Goal: Transaction & Acquisition: Purchase product/service

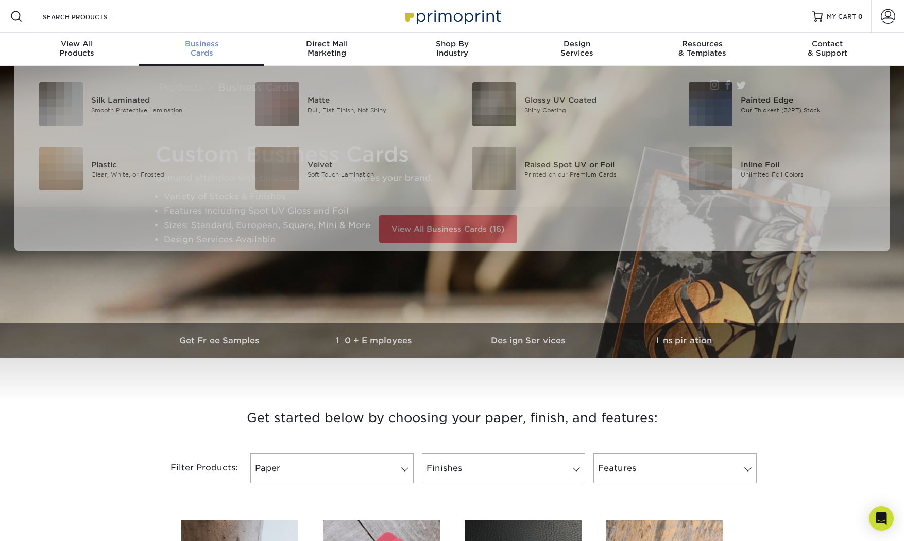
click at [198, 49] on div "Business Cards" at bounding box center [201, 48] width 125 height 19
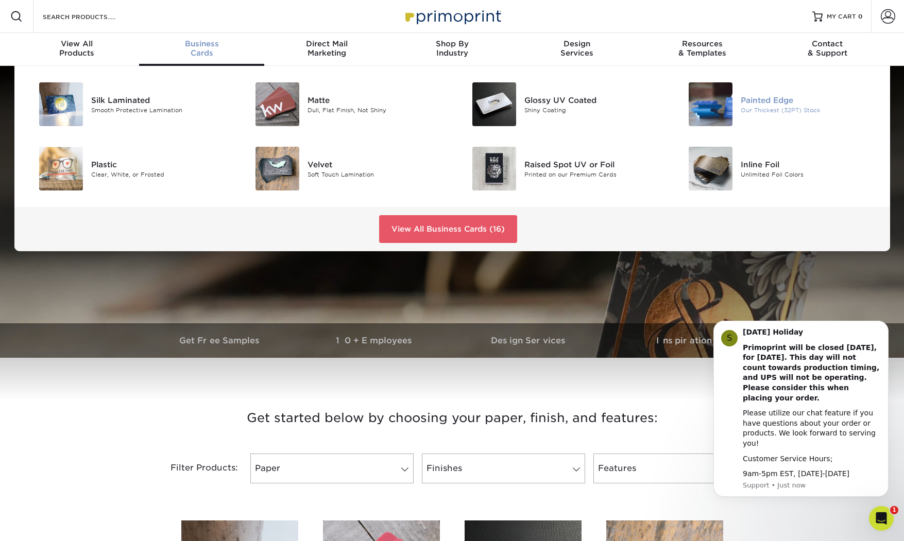
click at [701, 99] on img at bounding box center [710, 104] width 44 height 44
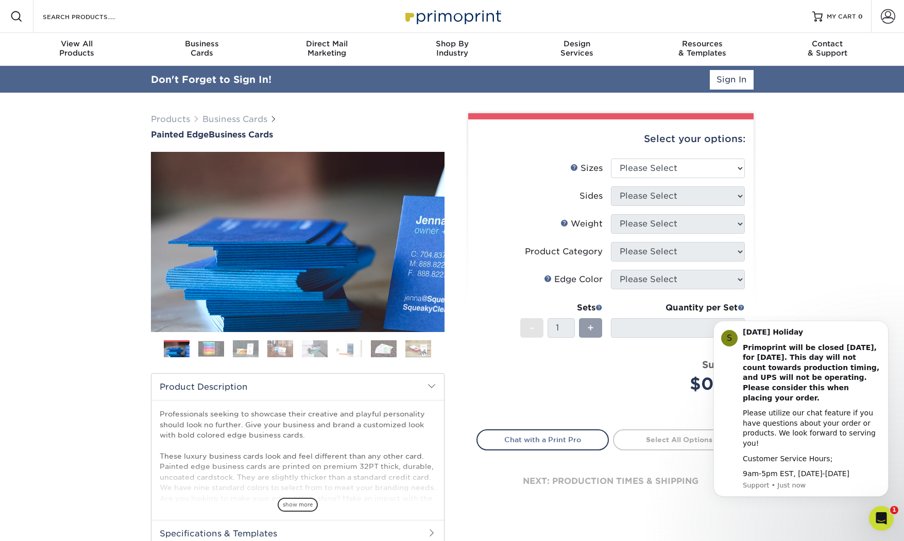
click at [646, 143] on div "Select your options:" at bounding box center [610, 138] width 269 height 39
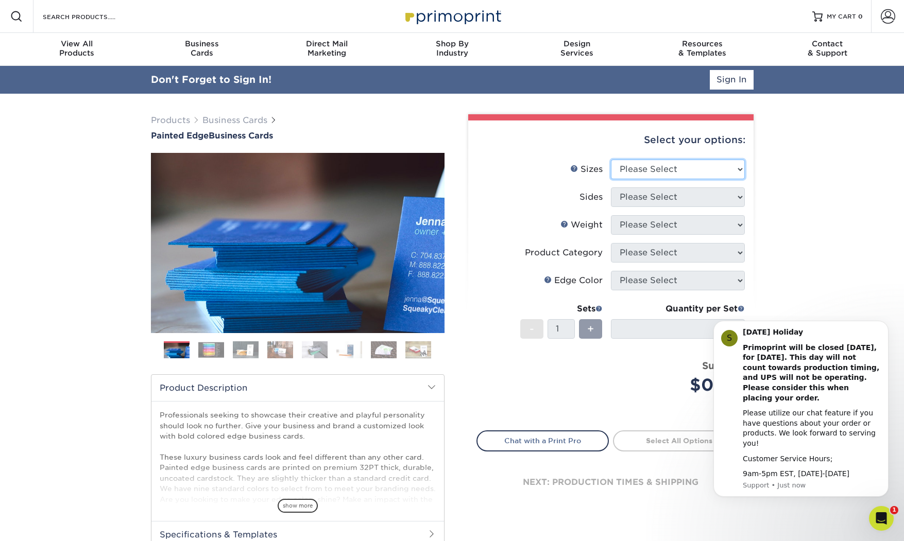
click at [628, 167] on select "Please Select 2" x 3.5" - Standard 2.125" x 3.375" - European 2.5" x 2.5" - Squ…" at bounding box center [678, 170] width 134 height 20
select select "2.00x3.50"
click at [611, 160] on select "Please Select 2" x 3.5" - Standard 2.125" x 3.375" - European 2.5" x 2.5" - Squ…" at bounding box center [678, 170] width 134 height 20
click at [637, 200] on select "Please Select Print Both Sides Print Front Only" at bounding box center [678, 197] width 134 height 20
select select "13abbda7-1d64-4f25-8bb2-c179b224825d"
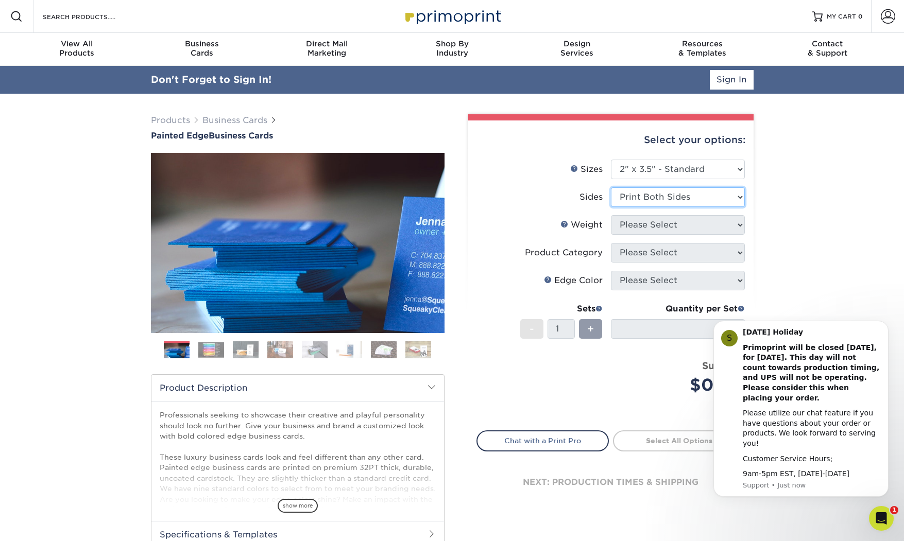
click at [611, 187] on select "Please Select Print Both Sides Print Front Only" at bounding box center [678, 197] width 134 height 20
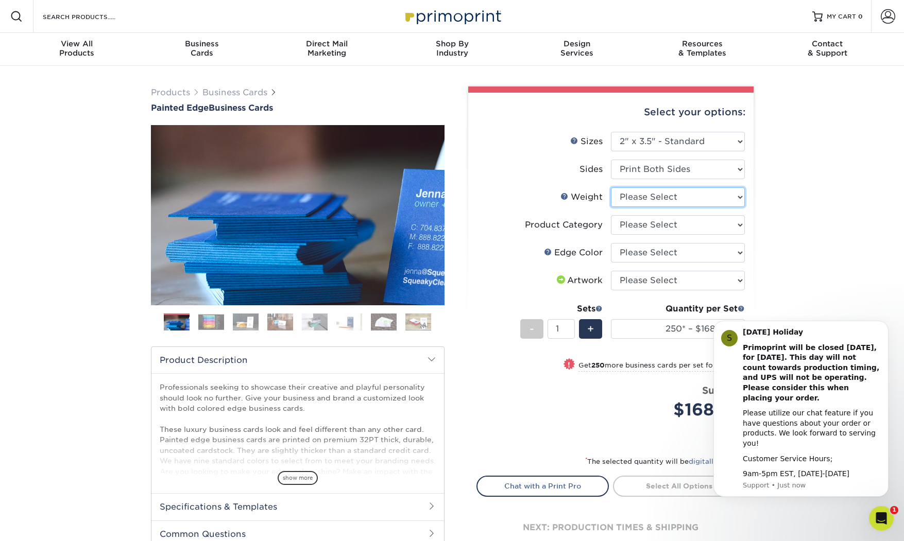
click at [638, 197] on select "Please Select 32PTUC" at bounding box center [678, 197] width 134 height 20
select select "32PTUC"
click at [611, 187] on select "Please Select 32PTUC" at bounding box center [678, 197] width 134 height 20
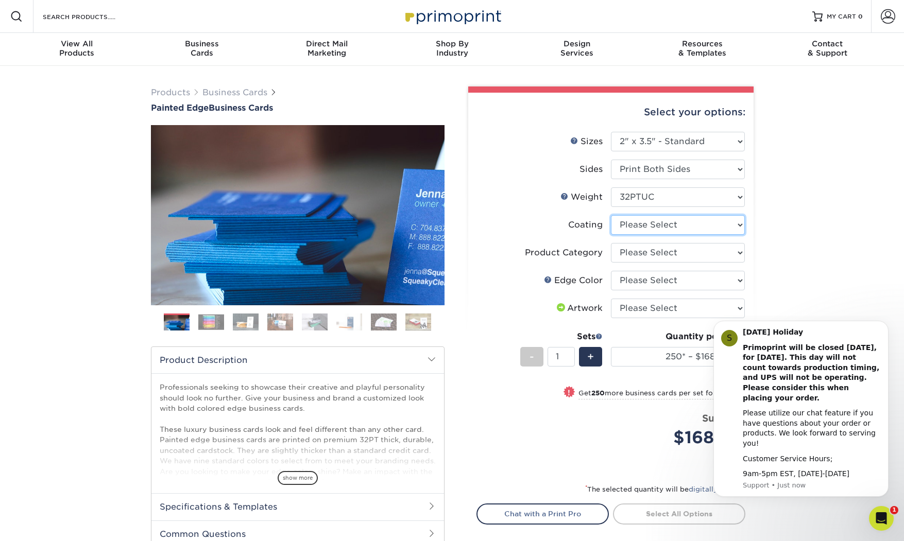
click at [634, 224] on select at bounding box center [678, 225] width 134 height 20
select select "3e7618de-abca-4bda-9f97-8b9129e913d8"
click at [611, 215] on select at bounding box center [678, 225] width 134 height 20
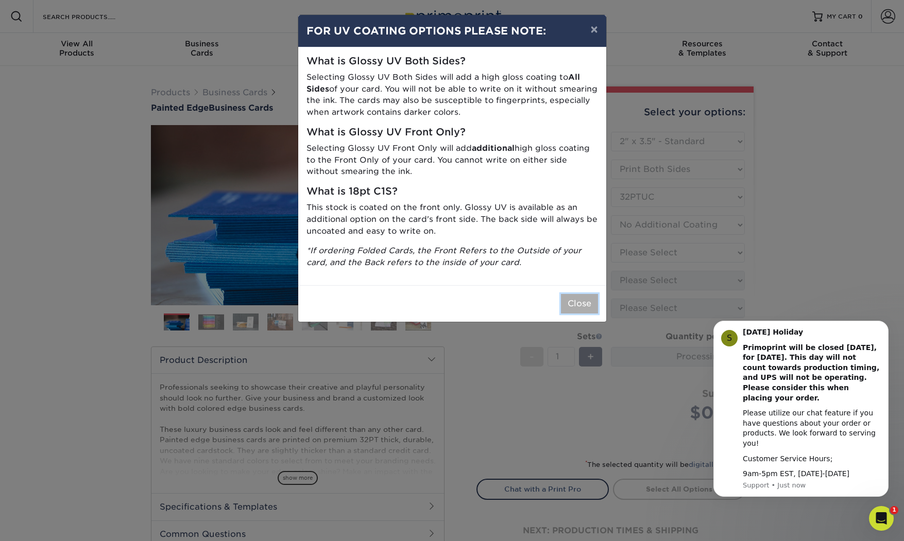
click at [574, 299] on button "Close" at bounding box center [579, 304] width 37 height 20
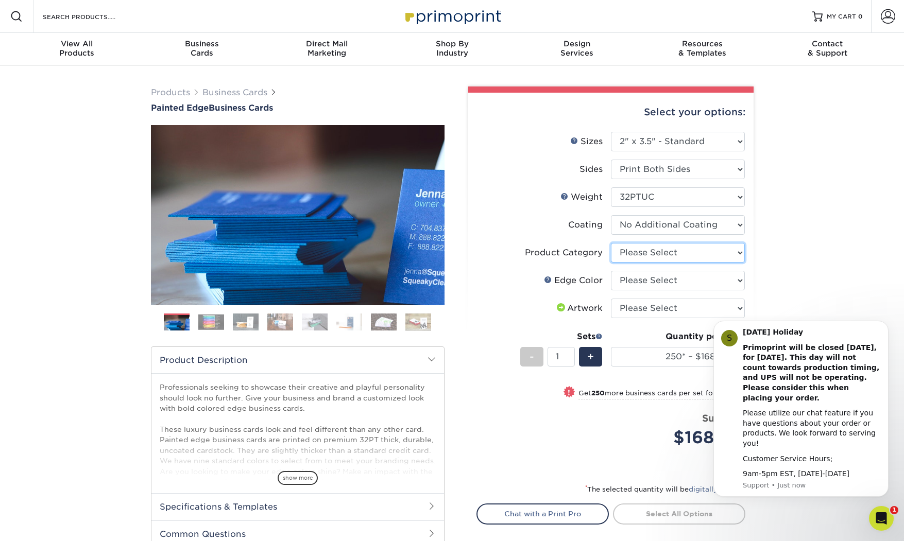
click at [636, 255] on select "Please Select Business Cards" at bounding box center [678, 253] width 134 height 20
select select "3b5148f1-0588-4f88-a218-97bcfdce65c1"
click at [611, 243] on select "Please Select Business Cards" at bounding box center [678, 253] width 134 height 20
click at [635, 279] on select "Please Select Charcoal Black Brown Blue Pearlescent Blue Pearlescent Gold Pearl…" at bounding box center [678, 281] width 134 height 20
select select "1ae850e6-61c5-45b7-a71d-f488378c5a25"
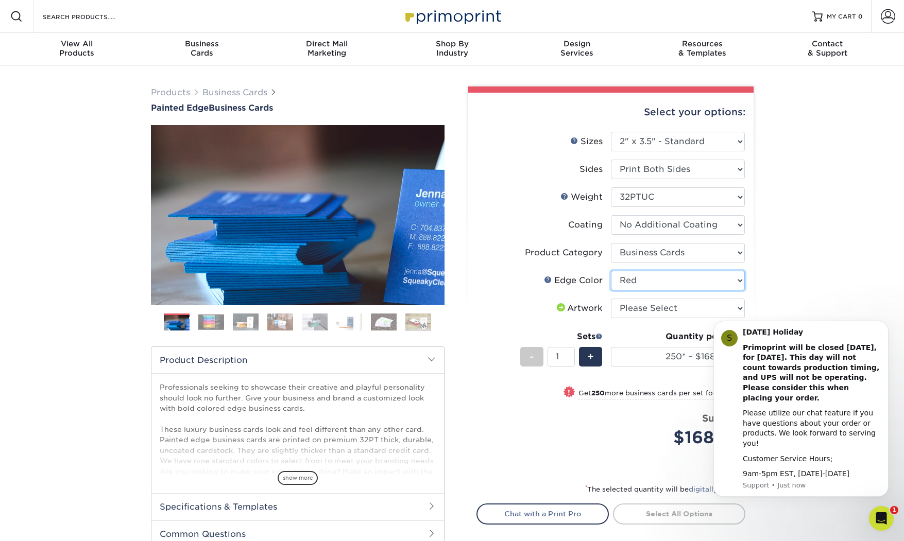
click at [611, 271] on select "Please Select Charcoal Black Brown Blue Pearlescent Blue Pearlescent Gold Pearl…" at bounding box center [678, 281] width 134 height 20
click at [641, 306] on select "Please Select I will upload files I need a design - $100" at bounding box center [678, 309] width 134 height 20
select select "upload"
click at [611, 299] on select "Please Select I will upload files I need a design - $100" at bounding box center [678, 309] width 134 height 20
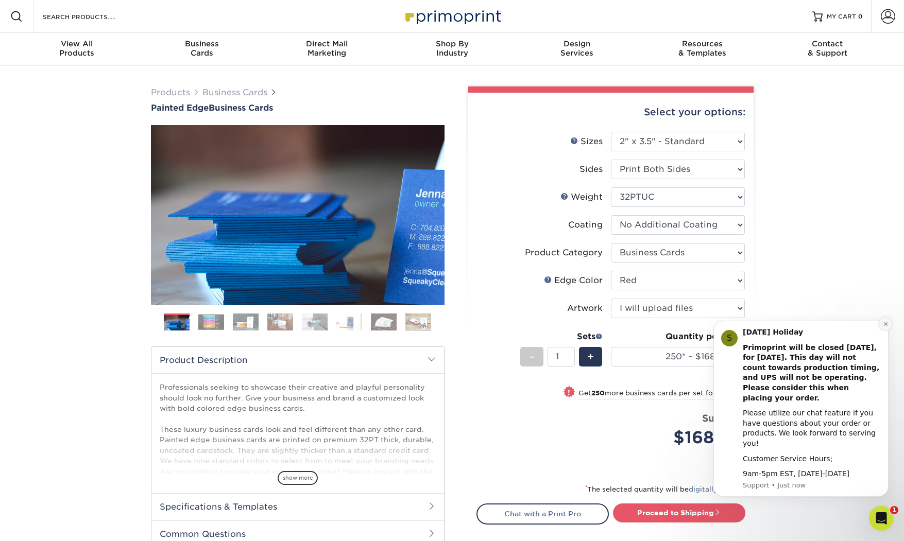
click at [885, 327] on icon "Dismiss notification" at bounding box center [885, 324] width 6 height 6
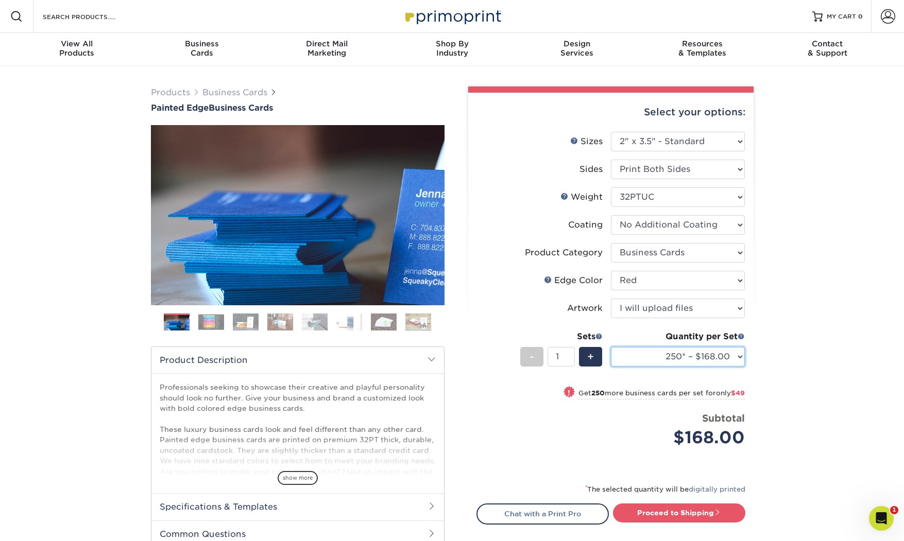
click at [701, 359] on select "250* – $168.00 500* – $217.00 1000* – $339.00" at bounding box center [678, 357] width 134 height 20
click at [611, 347] on select "250* – $168.00 500* – $217.00 1000* – $339.00" at bounding box center [678, 357] width 134 height 20
